Goal: Information Seeking & Learning: Learn about a topic

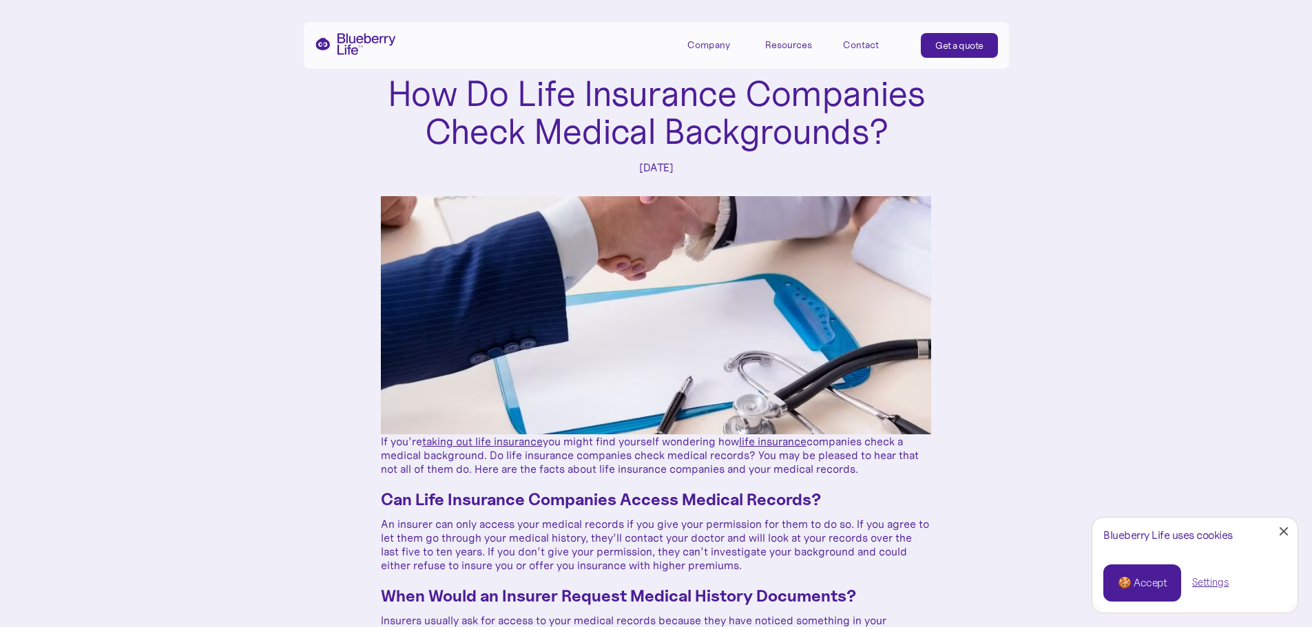
scroll to position [275, 0]
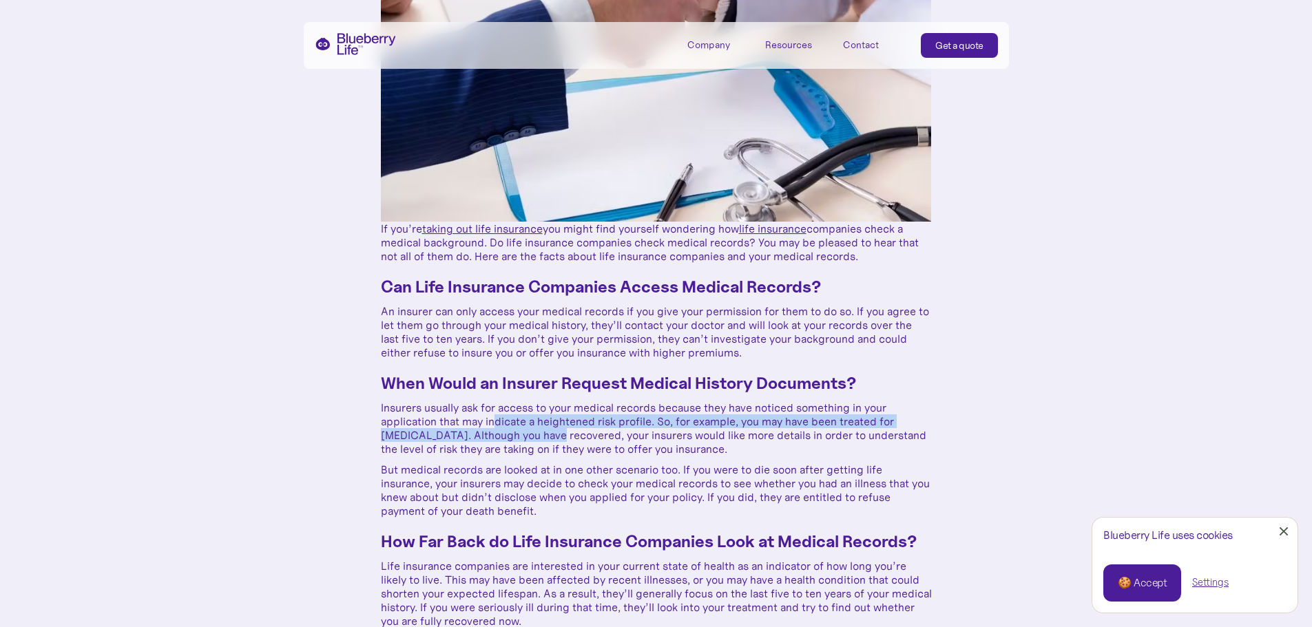
drag, startPoint x: 496, startPoint y: 421, endPoint x: 563, endPoint y: 428, distance: 67.2
click at [560, 429] on p "Insurers usually ask for access to your medical records because they have notic…" at bounding box center [656, 428] width 551 height 55
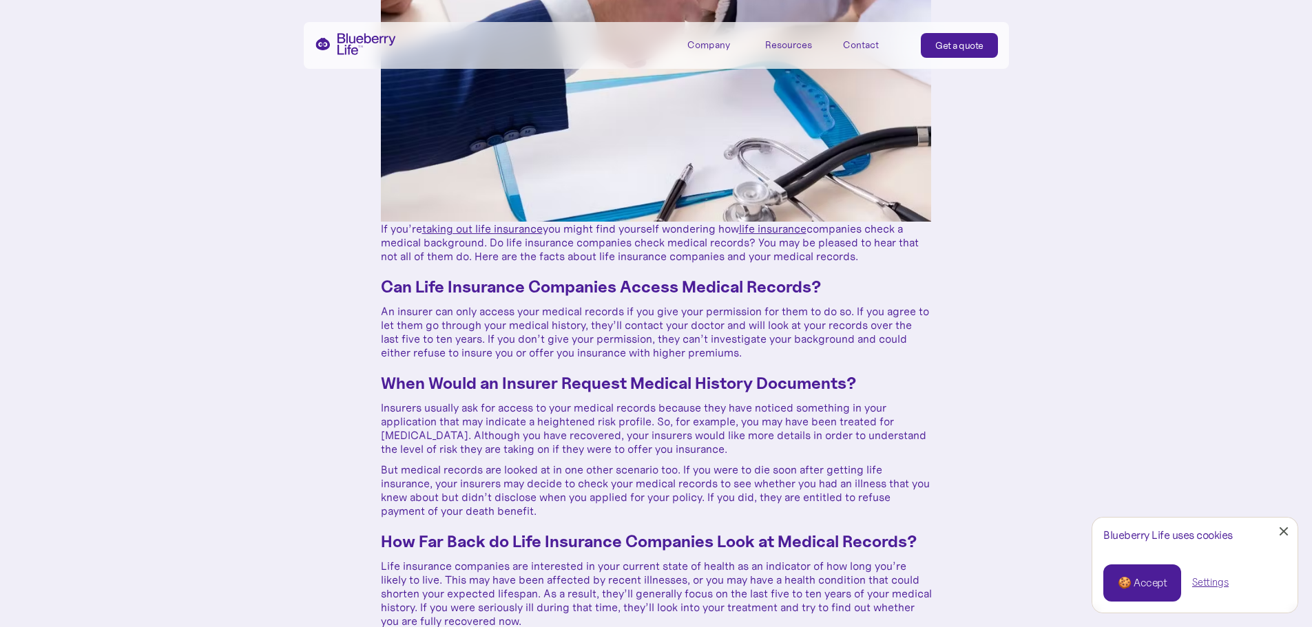
drag, startPoint x: 417, startPoint y: 436, endPoint x: 507, endPoint y: 435, distance: 89.5
click at [499, 435] on p "Insurers usually ask for access to your medical records because they have notic…" at bounding box center [656, 428] width 551 height 55
click at [535, 442] on p "Insurers usually ask for access to your medical records because they have notic…" at bounding box center [656, 428] width 551 height 55
drag, startPoint x: 508, startPoint y: 441, endPoint x: 575, endPoint y: 444, distance: 66.9
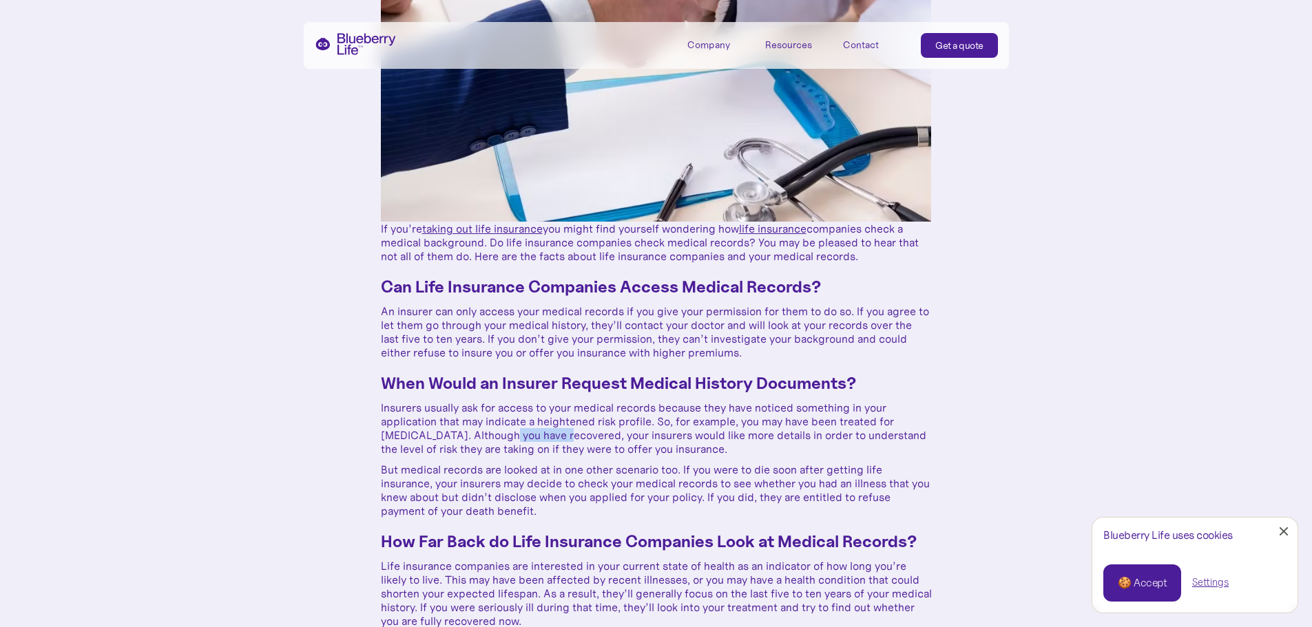
click at [569, 440] on p "Insurers usually ask for access to your medical records because they have notic…" at bounding box center [656, 428] width 551 height 55
click at [578, 446] on p "Insurers usually ask for access to your medical records because they have notic…" at bounding box center [656, 428] width 551 height 55
drag, startPoint x: 608, startPoint y: 437, endPoint x: 706, endPoint y: 438, distance: 97.8
click at [701, 436] on p "Insurers usually ask for access to your medical records because they have notic…" at bounding box center [656, 428] width 551 height 55
click at [719, 450] on p "Insurers usually ask for access to your medical records because they have notic…" at bounding box center [656, 428] width 551 height 55
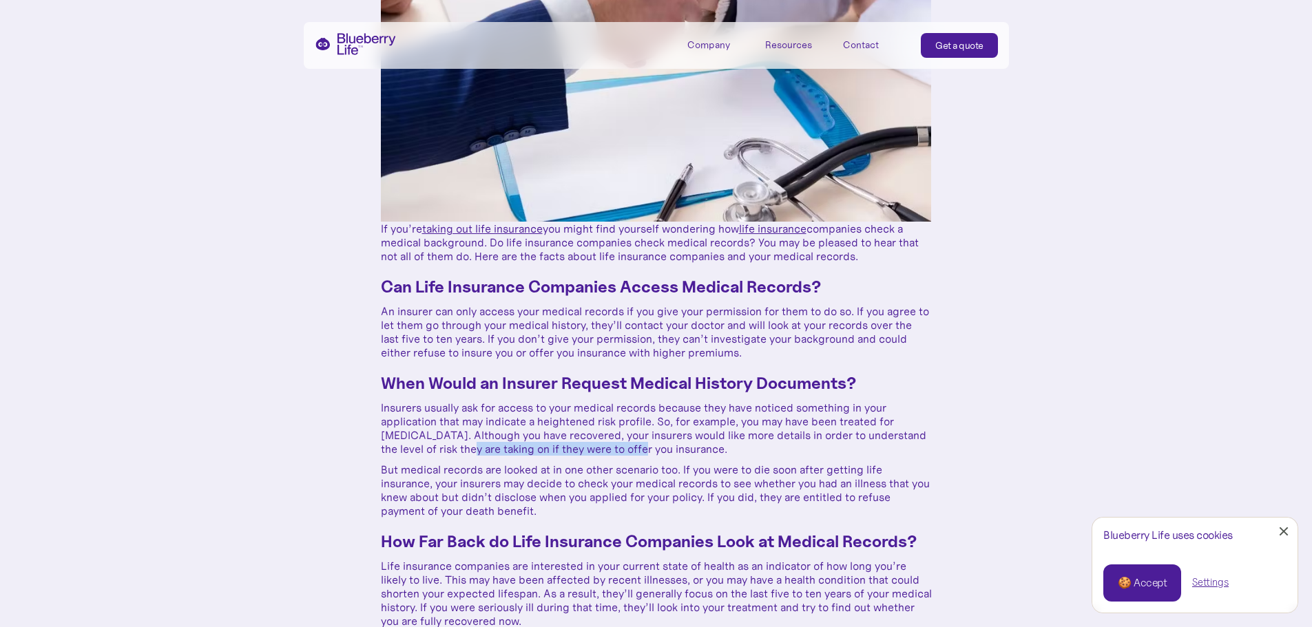
drag, startPoint x: 455, startPoint y: 450, endPoint x: 632, endPoint y: 450, distance: 177.7
click at [629, 450] on p "Insurers usually ask for access to your medical records because they have notic…" at bounding box center [656, 428] width 551 height 55
click at [658, 452] on p "Insurers usually ask for access to your medical records because they have notic…" at bounding box center [656, 428] width 551 height 55
drag, startPoint x: 556, startPoint y: 467, endPoint x: 671, endPoint y: 475, distance: 116.0
click at [668, 472] on p "But medical records are looked at in one other scenario too. If you were to die…" at bounding box center [656, 490] width 551 height 55
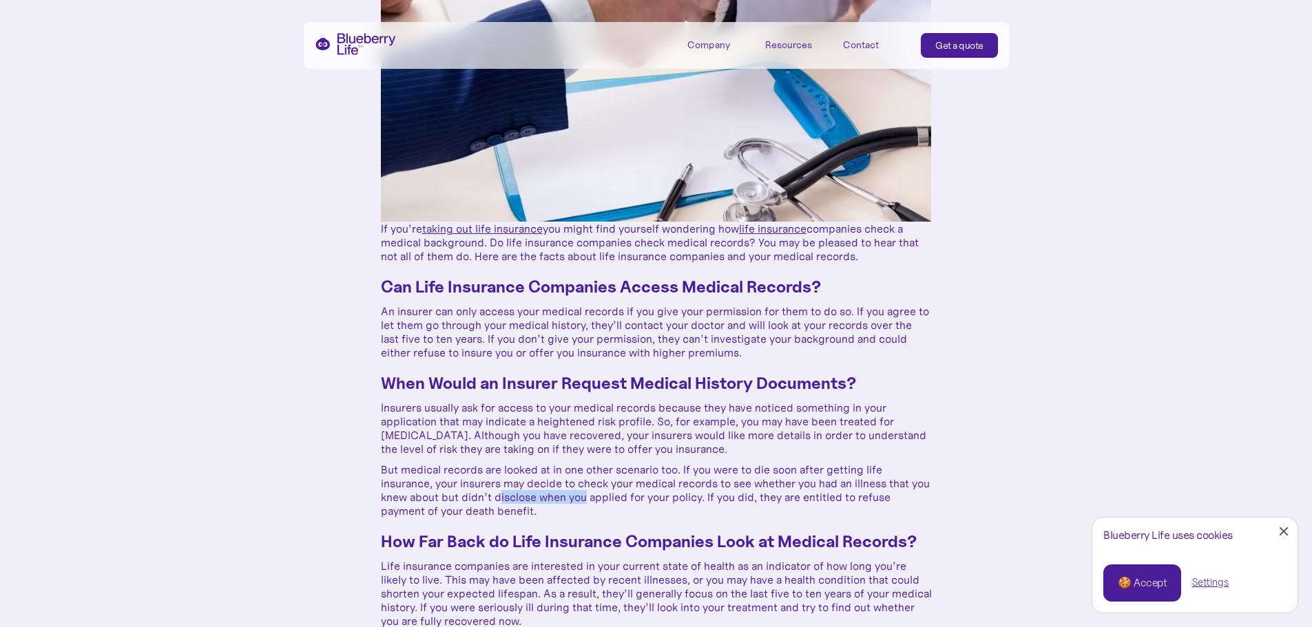
drag, startPoint x: 520, startPoint y: 491, endPoint x: 618, endPoint y: 492, distance: 98.5
click at [609, 492] on p "But medical records are looked at in one other scenario too. If you were to die…" at bounding box center [656, 490] width 551 height 55
click at [639, 495] on p "But medical records are looked at in one other scenario too. If you were to die…" at bounding box center [656, 490] width 551 height 55
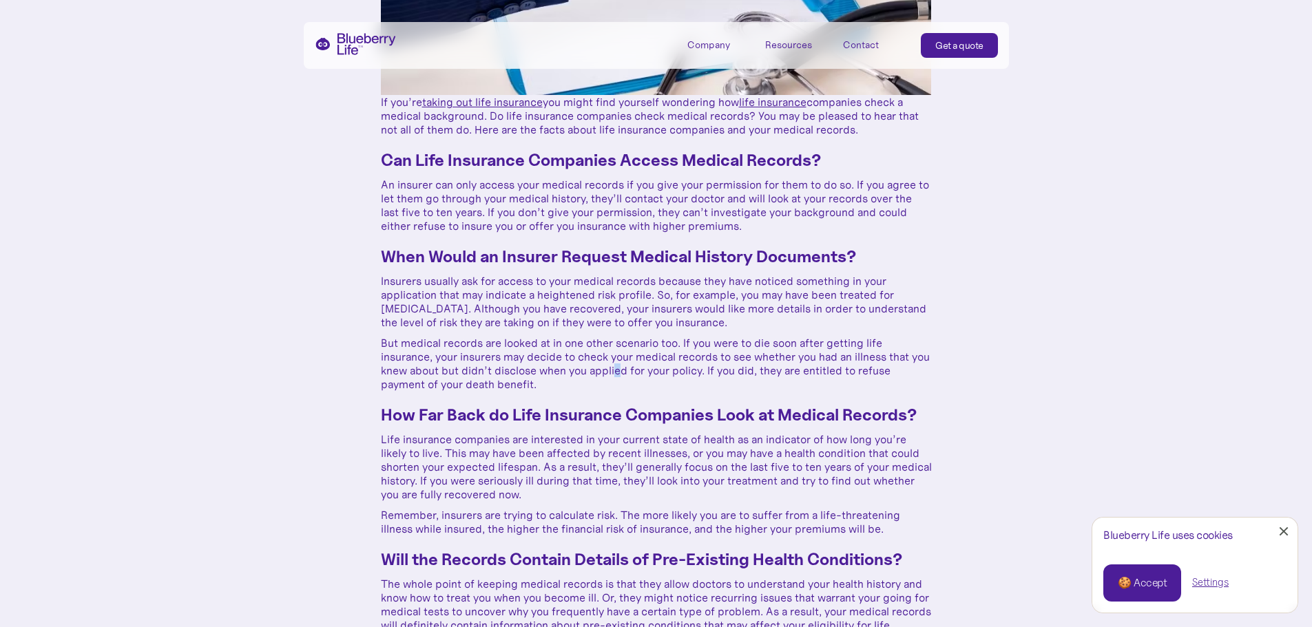
scroll to position [413, 0]
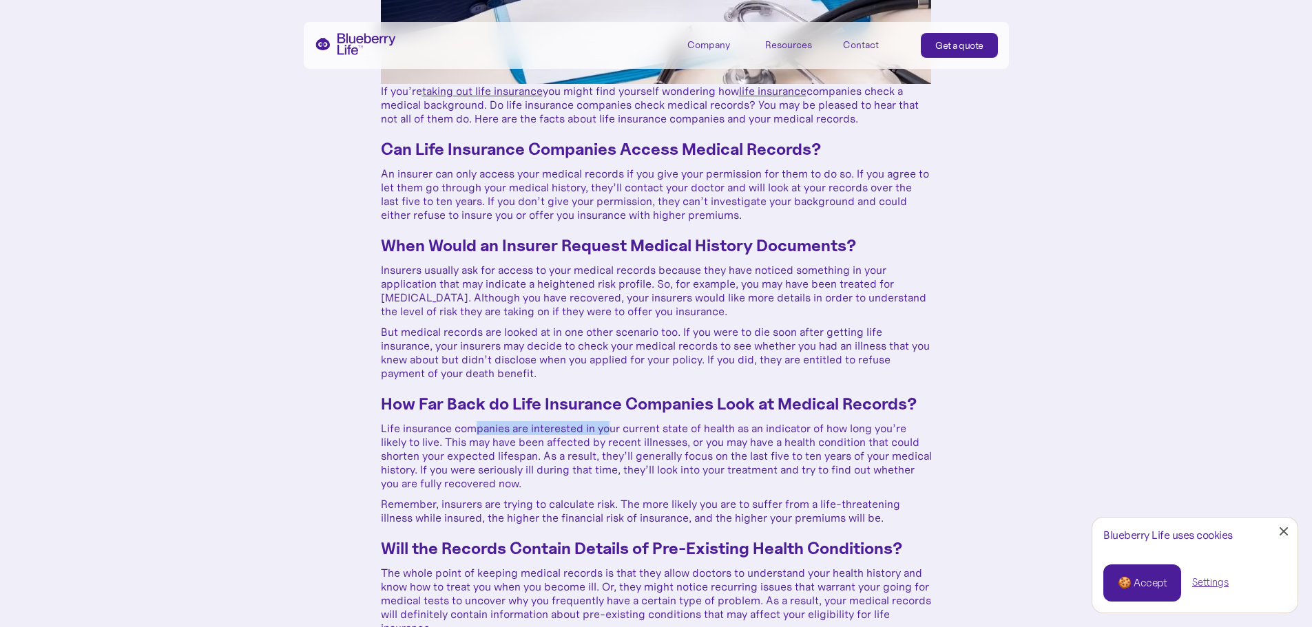
drag, startPoint x: 475, startPoint y: 429, endPoint x: 629, endPoint y: 433, distance: 154.3
click at [618, 432] on p "Life insurance companies are interested in your current state of health as an i…" at bounding box center [656, 455] width 551 height 69
click at [645, 440] on p "Life insurance companies are interested in your current state of health as an i…" at bounding box center [656, 455] width 551 height 69
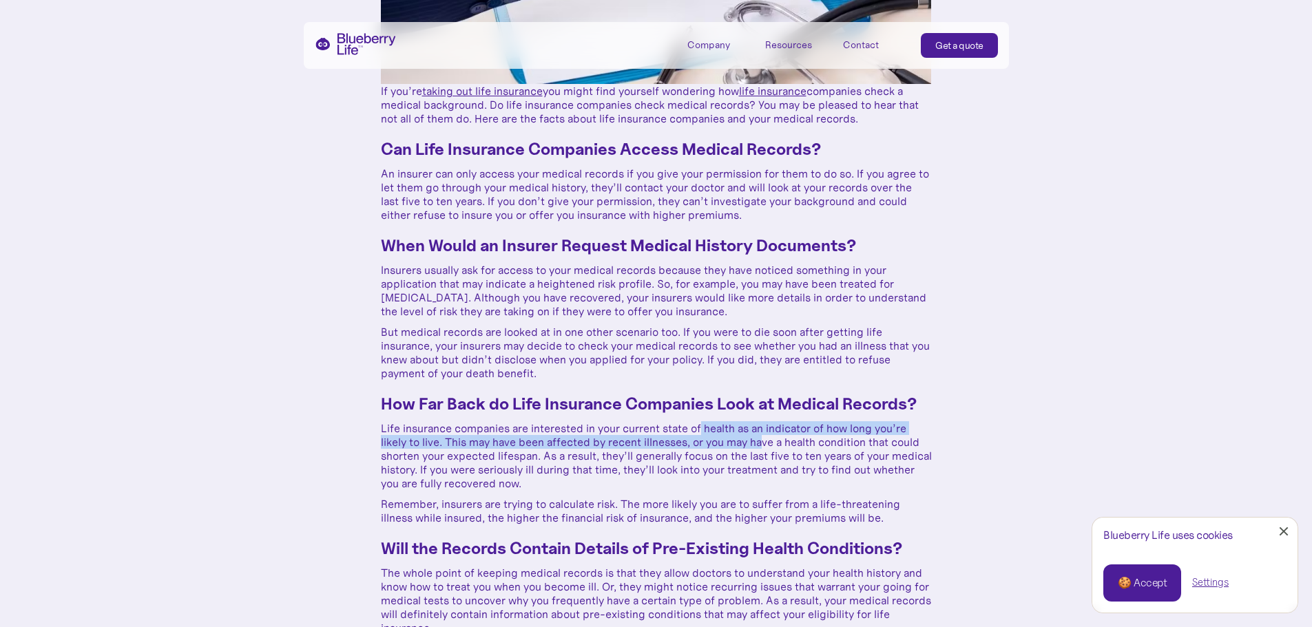
drag, startPoint x: 700, startPoint y: 432, endPoint x: 764, endPoint y: 436, distance: 63.4
click at [764, 436] on p "Life insurance companies are interested in your current state of health as an i…" at bounding box center [656, 455] width 551 height 69
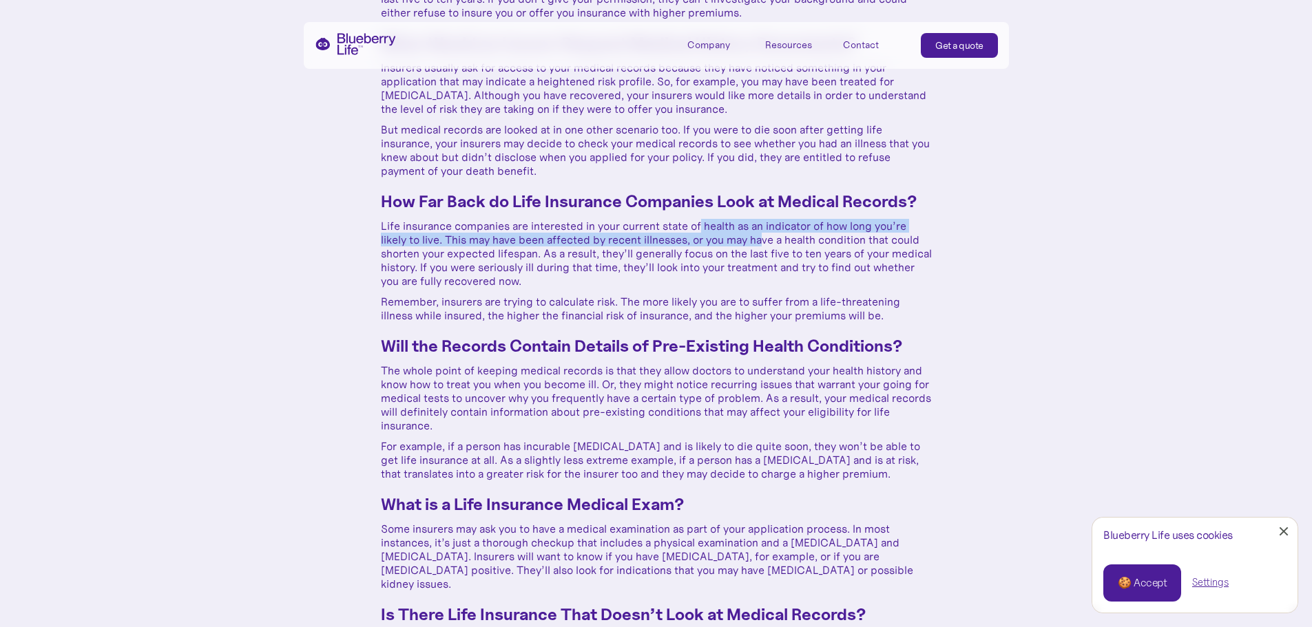
scroll to position [620, 0]
